Goal: Task Accomplishment & Management: Use online tool/utility

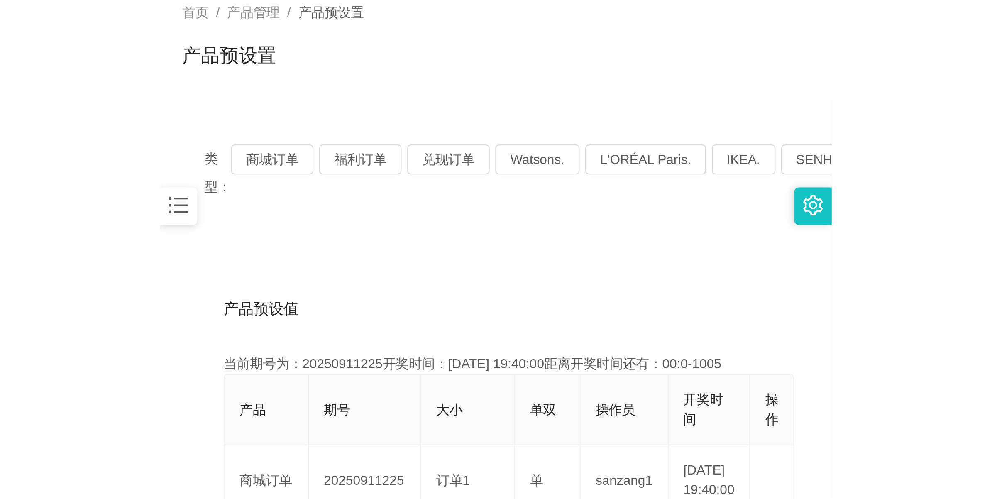
scroll to position [30, 0]
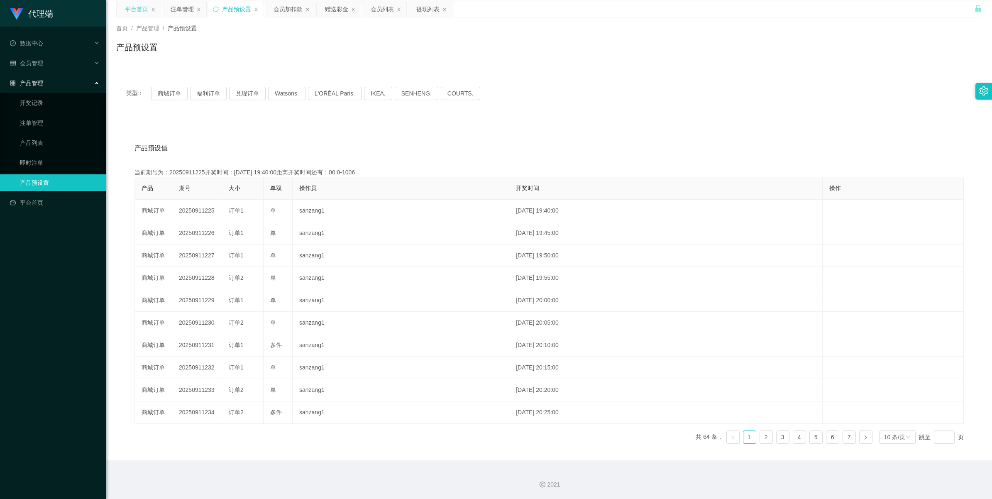
click at [136, 10] on div "平台首页" at bounding box center [136, 9] width 23 height 16
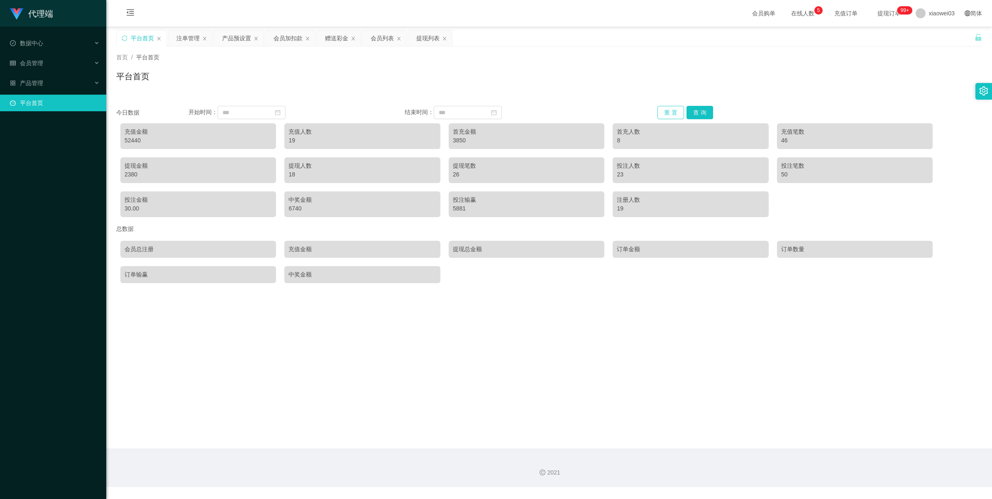
click at [297, 113] on button "重 置" at bounding box center [671, 112] width 27 height 13
click at [297, 111] on button "查 询" at bounding box center [700, 112] width 27 height 13
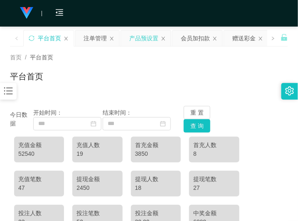
click at [142, 36] on div "产品预设置" at bounding box center [143, 38] width 29 height 16
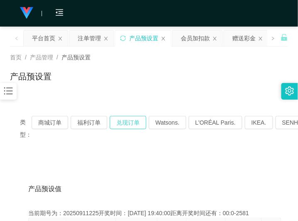
click at [132, 125] on button "兑现订单" at bounding box center [128, 122] width 37 height 13
click at [47, 35] on div "平台首页" at bounding box center [43, 38] width 23 height 16
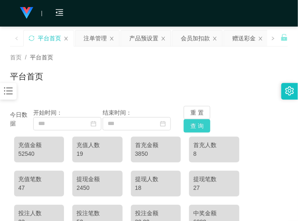
click at [196, 125] on button "查 询" at bounding box center [196, 125] width 27 height 13
click at [198, 109] on button "重 置" at bounding box center [196, 112] width 27 height 13
click at [27, 152] on div "67540" at bounding box center [39, 153] width 42 height 9
copy div "67540"
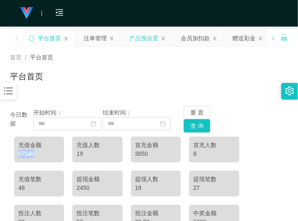
click at [138, 38] on div "产品预设置" at bounding box center [143, 38] width 29 height 16
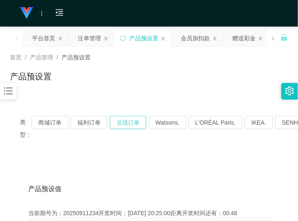
click at [125, 121] on button "兑现订单" at bounding box center [128, 122] width 37 height 13
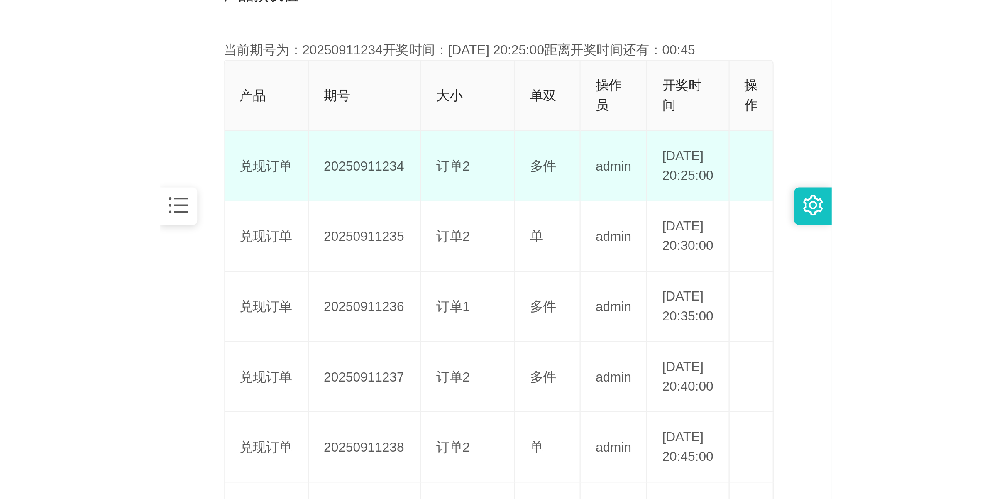
scroll to position [208, 0]
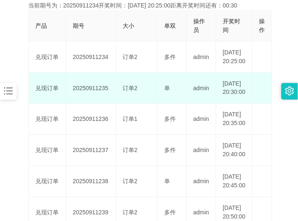
click at [98, 100] on td "20250911235" at bounding box center [91, 88] width 50 height 31
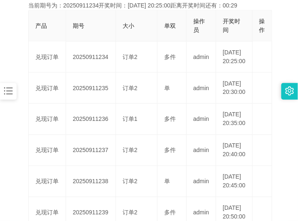
copy td "20250911235"
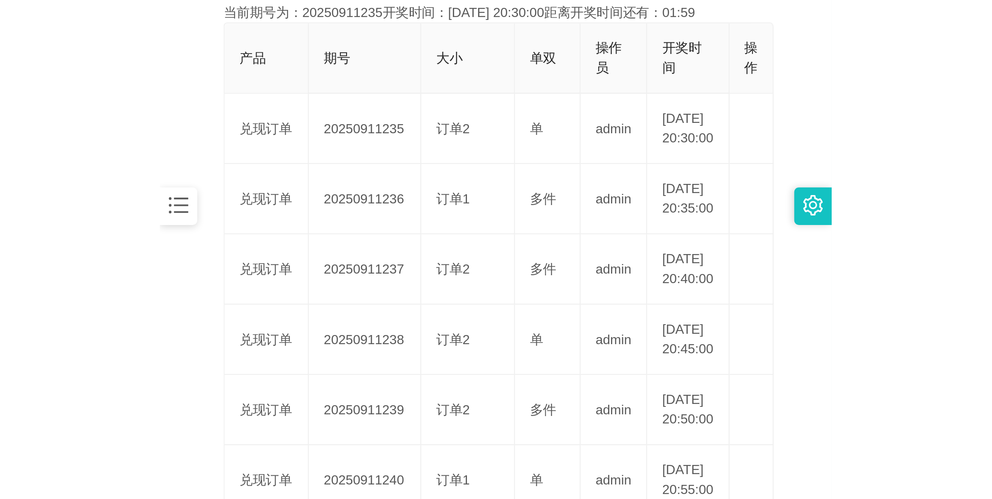
scroll to position [30, 0]
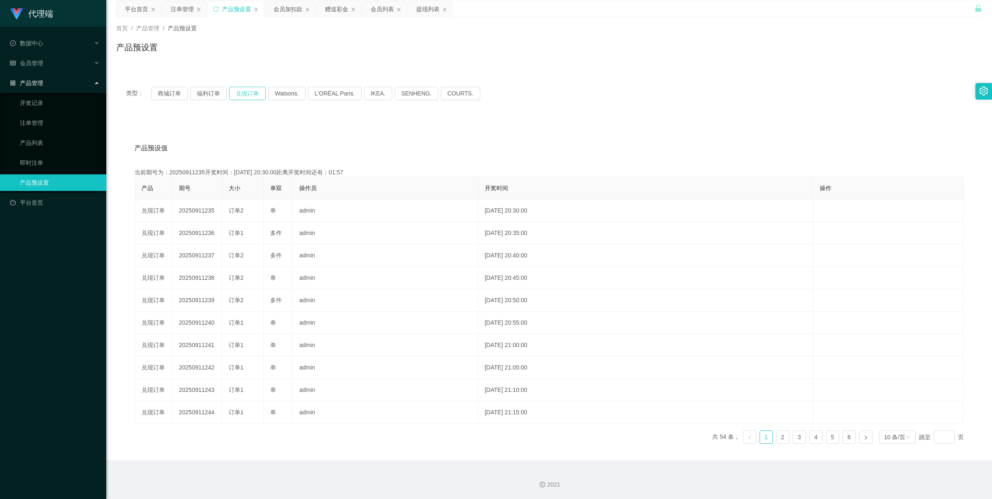
click at [245, 93] on button "兑现订单" at bounding box center [247, 93] width 37 height 13
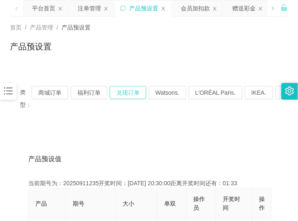
click at [131, 95] on button "兑现订单" at bounding box center [128, 92] width 37 height 13
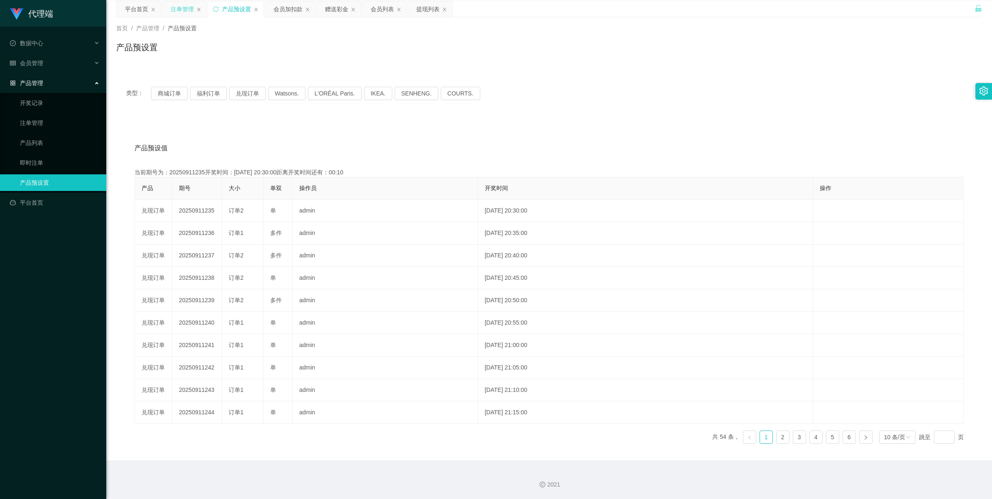
click at [181, 12] on div "注单管理" at bounding box center [182, 9] width 23 height 16
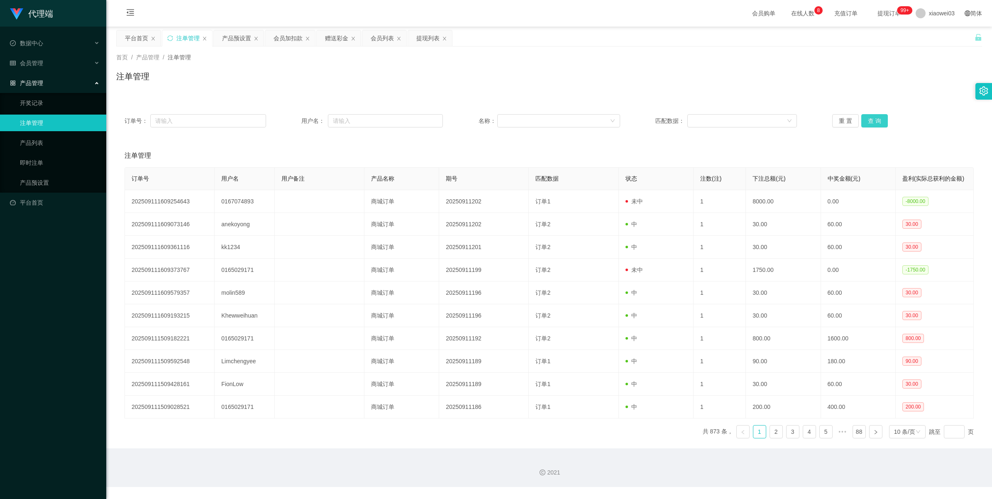
click at [297, 120] on button "查 询" at bounding box center [874, 120] width 27 height 13
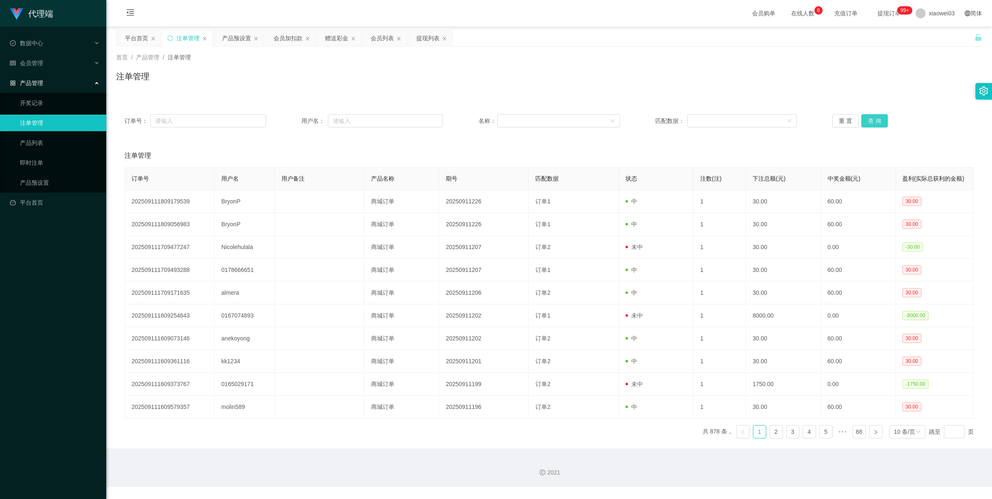
click at [297, 120] on button "查 询" at bounding box center [874, 120] width 27 height 13
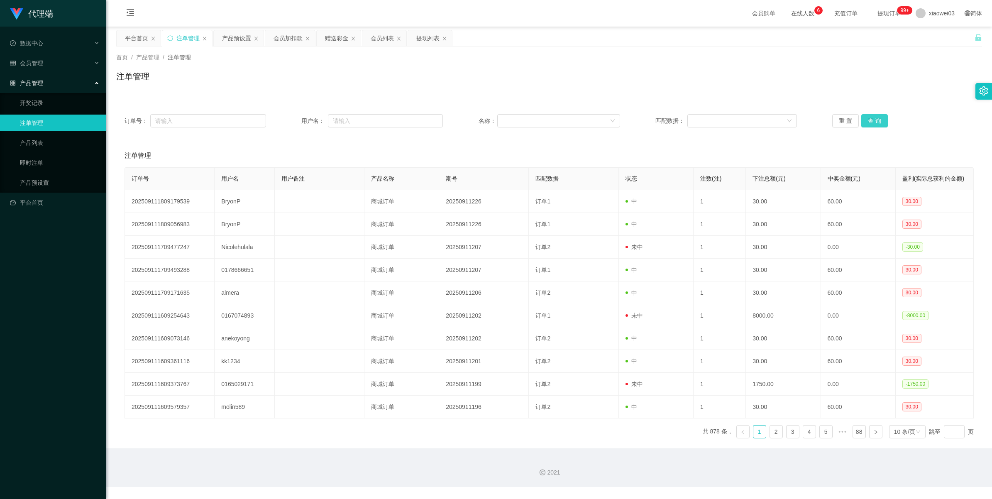
click at [297, 121] on button "查 询" at bounding box center [874, 120] width 27 height 13
click at [297, 121] on button "查 询" at bounding box center [879, 120] width 36 height 13
click at [297, 121] on button "查 询" at bounding box center [874, 120] width 27 height 13
click at [297, 220] on div "2021" at bounding box center [549, 467] width 886 height 39
click at [297, 120] on button "查 询" at bounding box center [874, 120] width 27 height 13
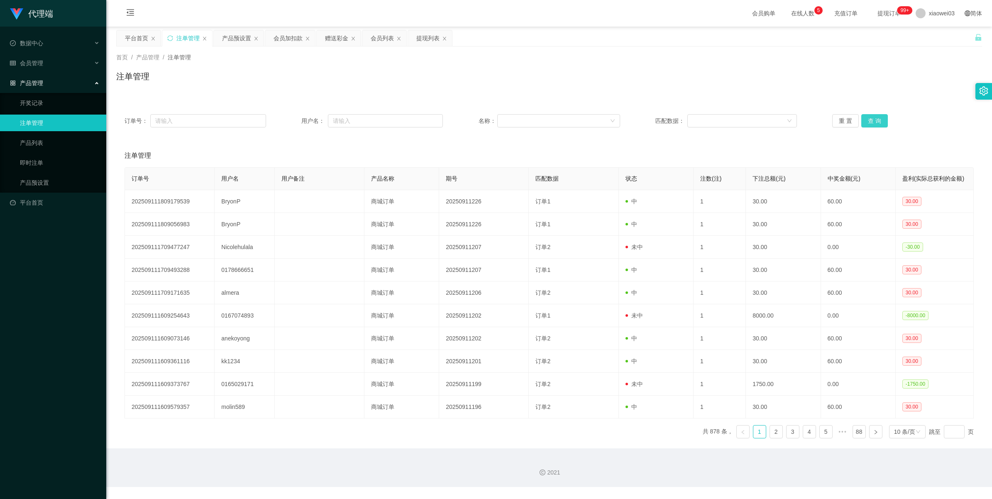
click at [297, 120] on button "查 询" at bounding box center [874, 120] width 27 height 13
click at [297, 117] on button "查 询" at bounding box center [874, 120] width 27 height 13
click at [297, 118] on button "查 询" at bounding box center [874, 120] width 27 height 13
click at [235, 37] on div "产品预设置" at bounding box center [236, 38] width 29 height 16
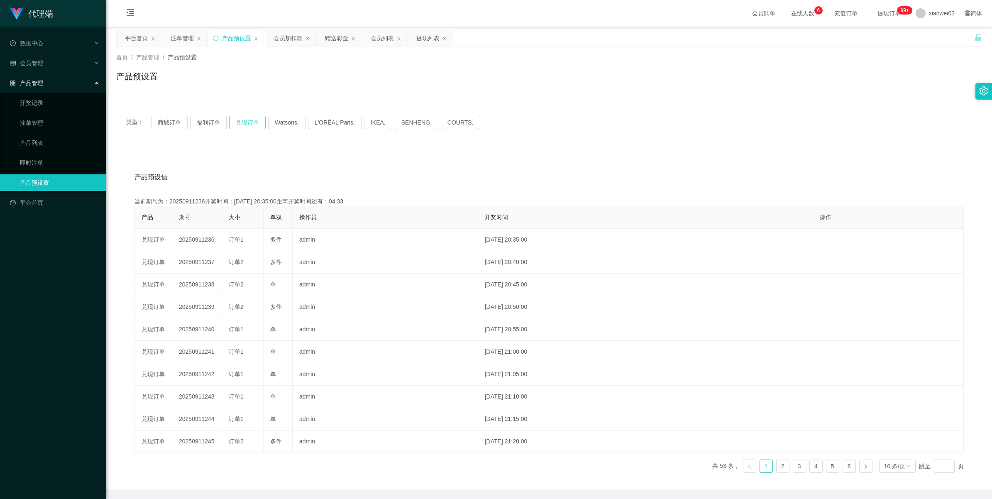
click at [256, 119] on button "兑现订单" at bounding box center [247, 122] width 37 height 13
click at [179, 36] on div "注单管理" at bounding box center [182, 38] width 23 height 16
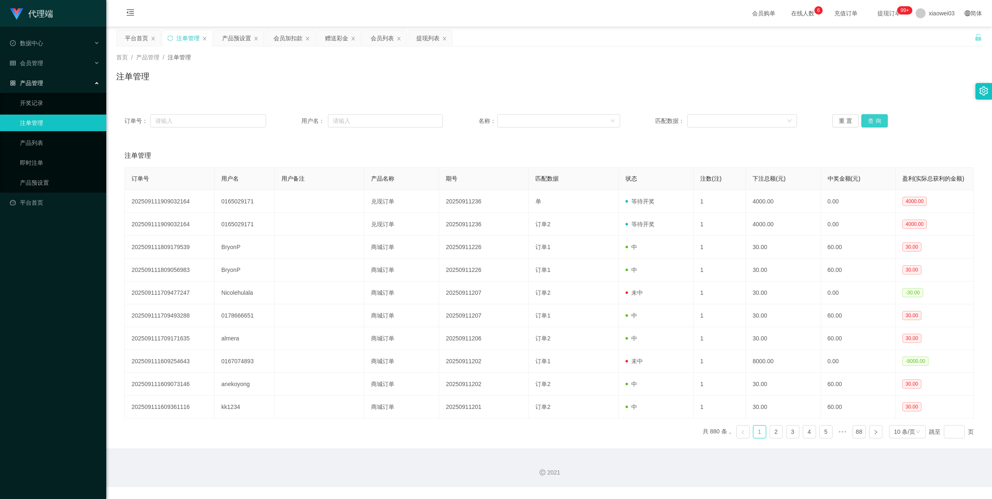
click at [297, 118] on button "查 询" at bounding box center [874, 120] width 27 height 13
click at [297, 119] on button "查 询" at bounding box center [874, 120] width 27 height 13
click at [227, 35] on div "产品预设置" at bounding box center [236, 38] width 29 height 16
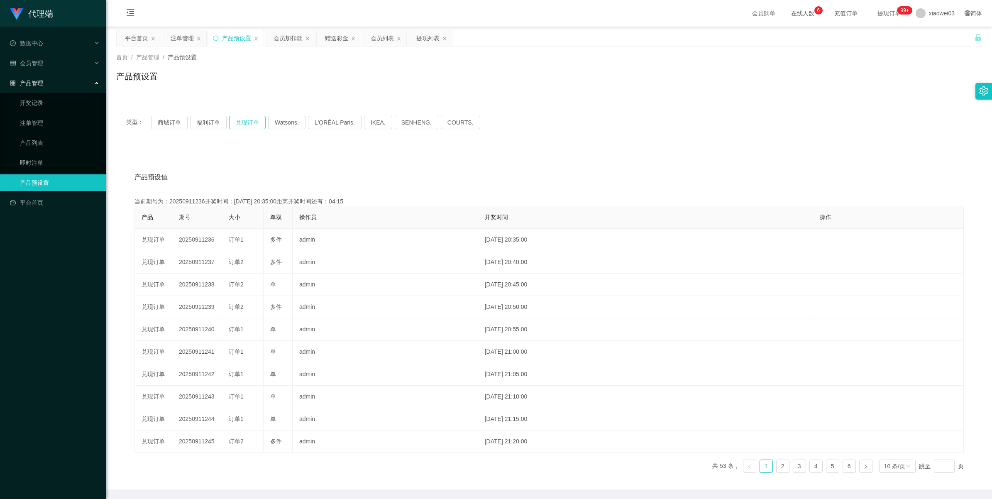
click at [250, 124] on button "兑现订单" at bounding box center [247, 122] width 37 height 13
